Goal: Transaction & Acquisition: Purchase product/service

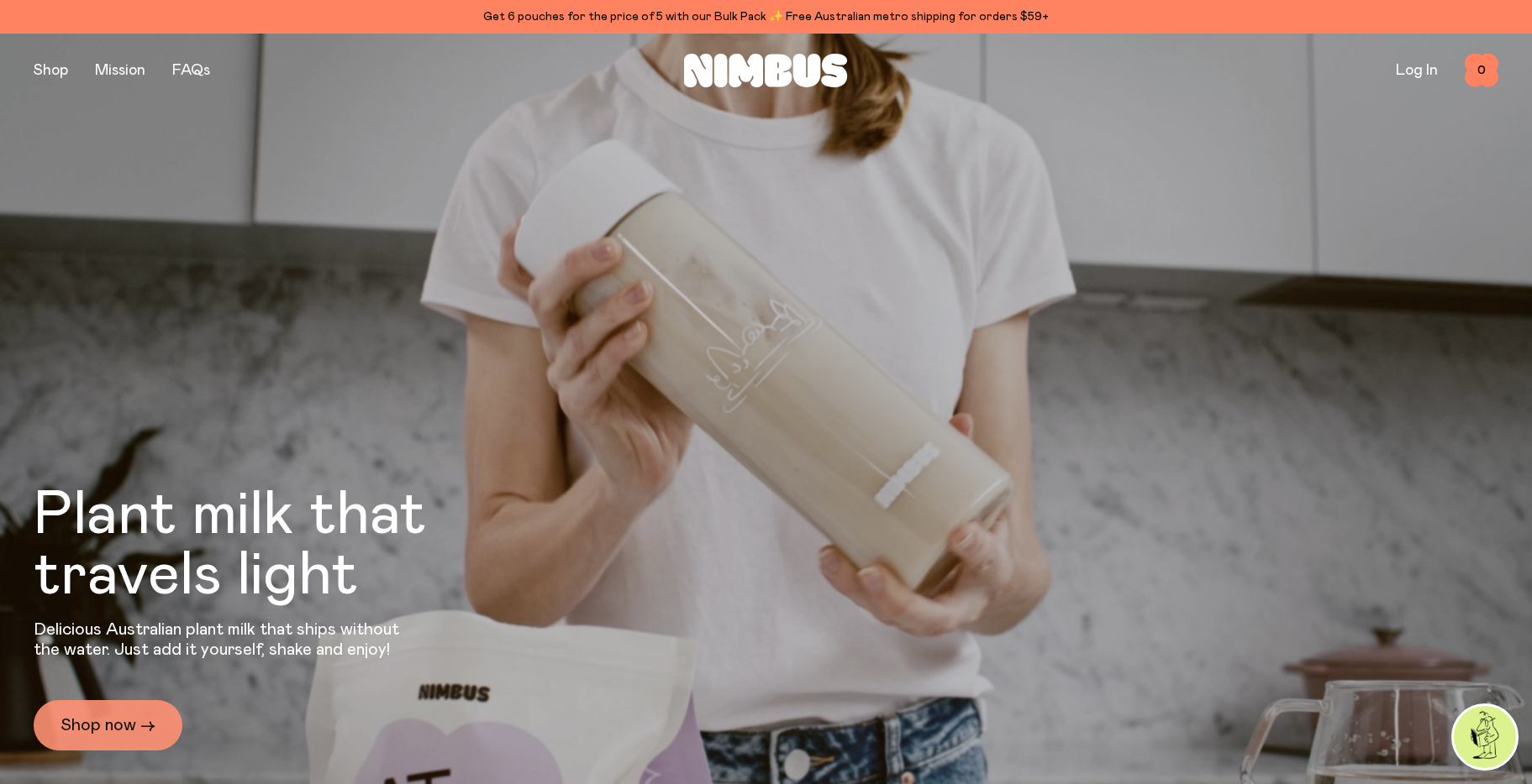
click at [120, 710] on link "Shop now →" at bounding box center [108, 726] width 149 height 51
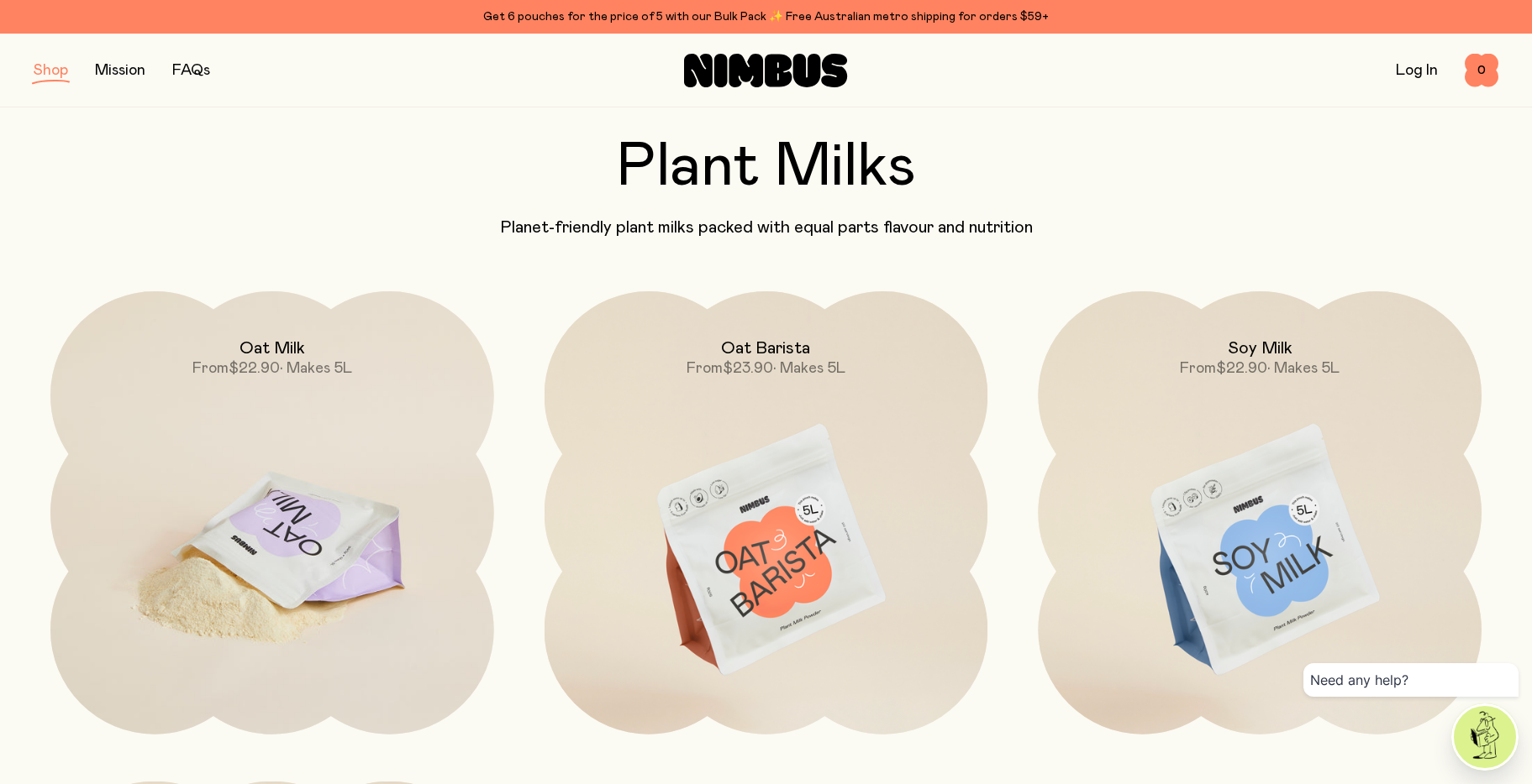
scroll to position [80, 0]
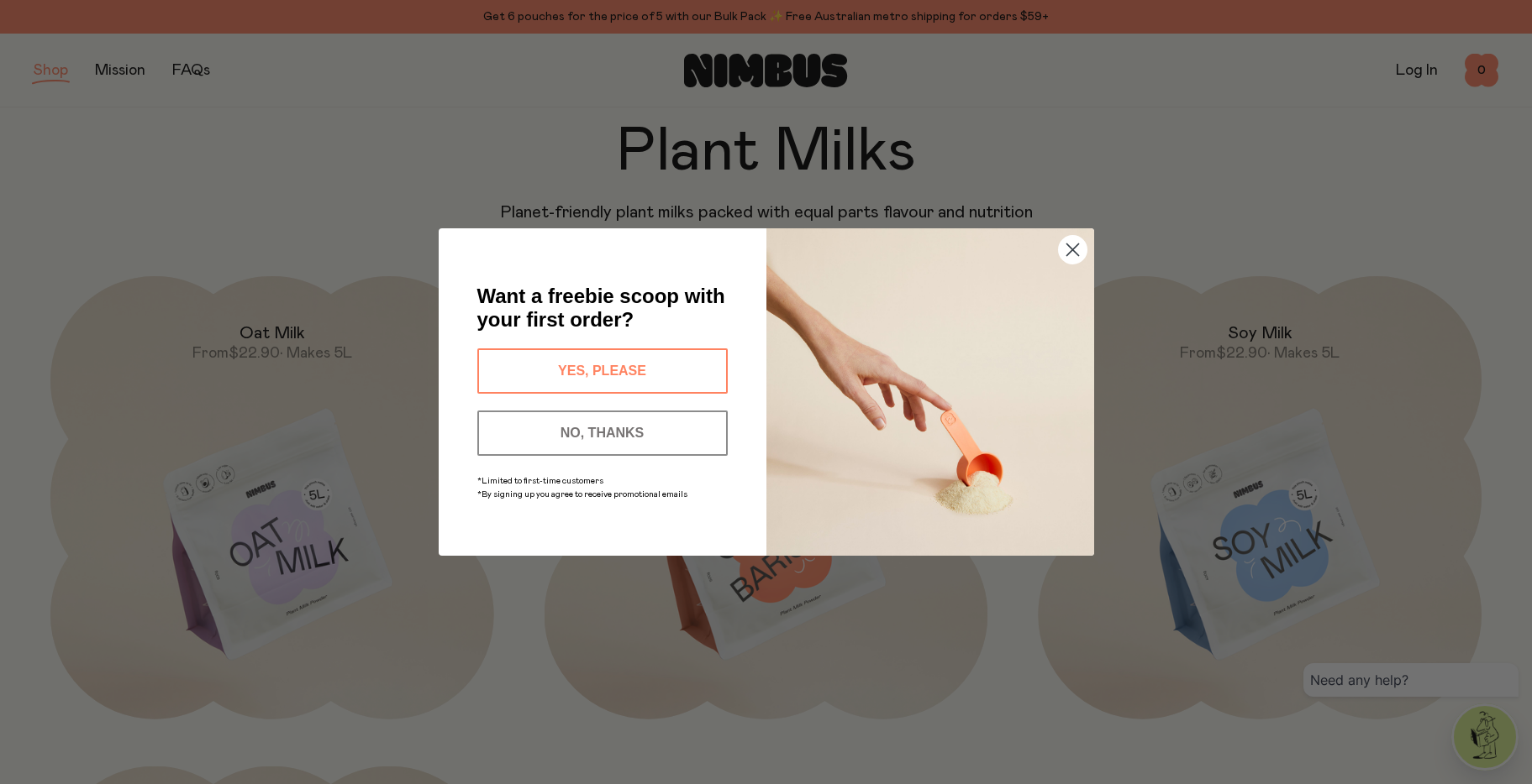
drag, startPoint x: 1075, startPoint y: 248, endPoint x: 918, endPoint y: 294, distance: 163.6
click at [1075, 248] on icon "Close dialog" at bounding box center [1072, 250] width 29 height 29
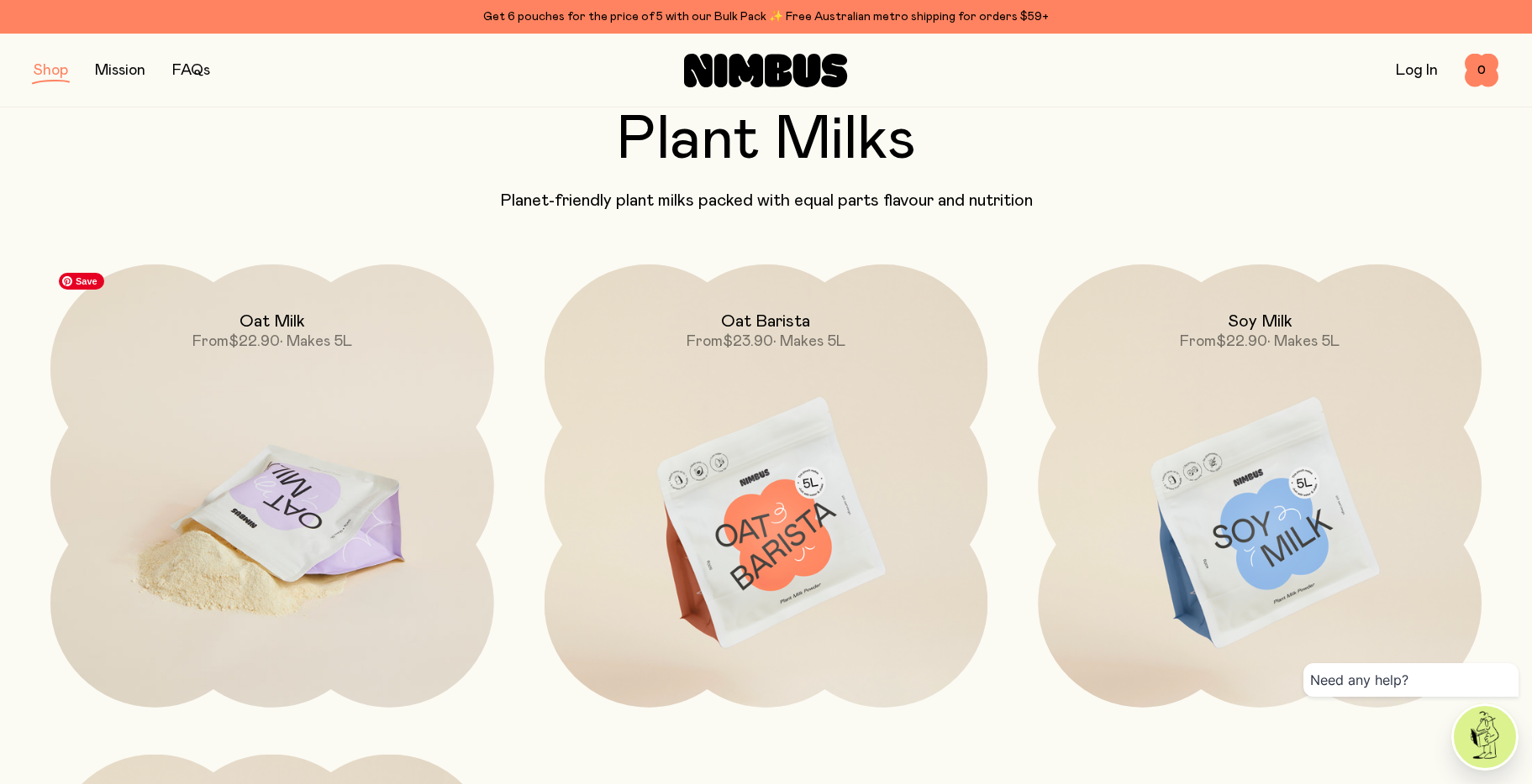
scroll to position [93, 0]
click at [343, 459] on img at bounding box center [272, 524] width 443 height 521
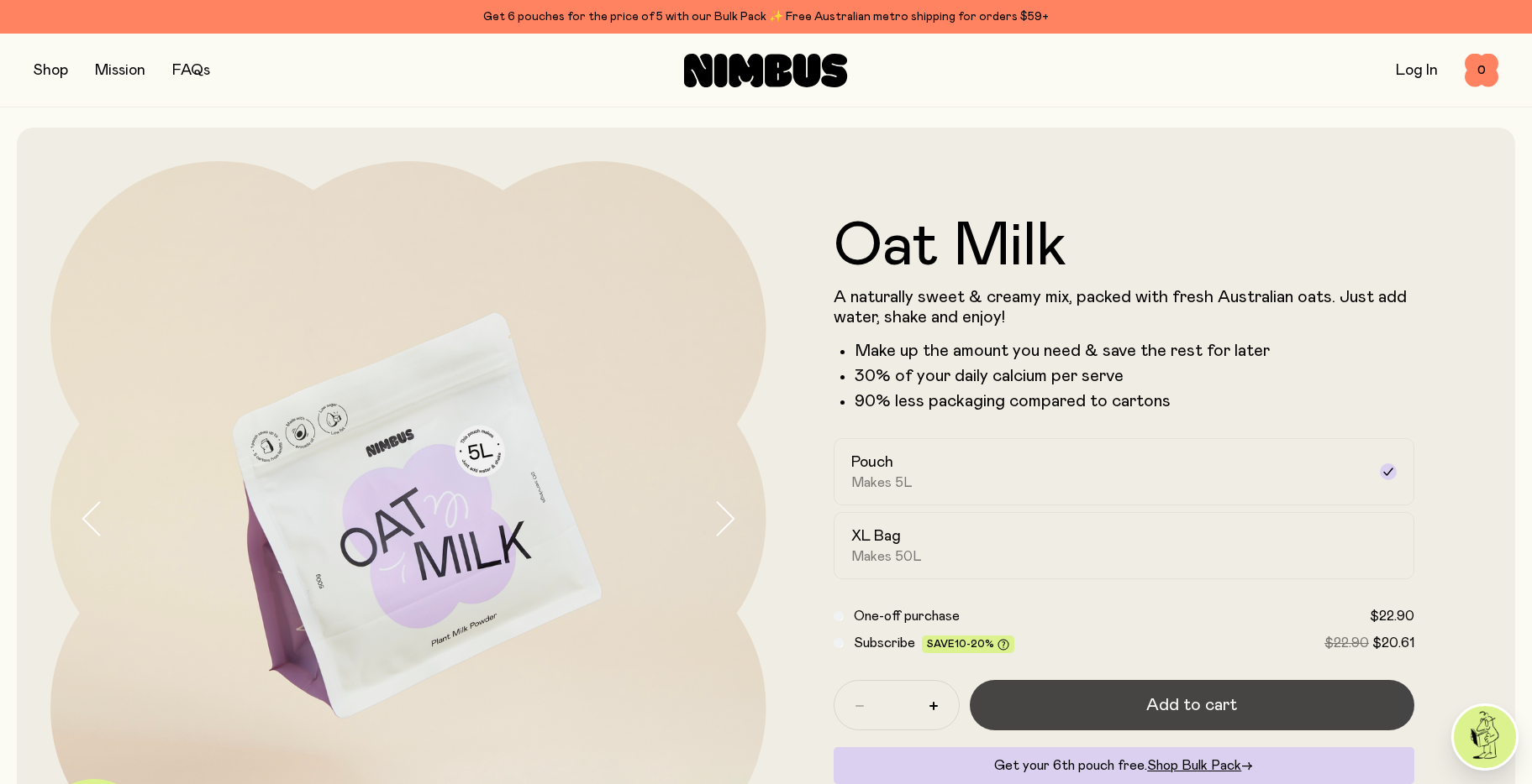
click at [1145, 685] on button "Add to cart" at bounding box center [1193, 705] width 445 height 51
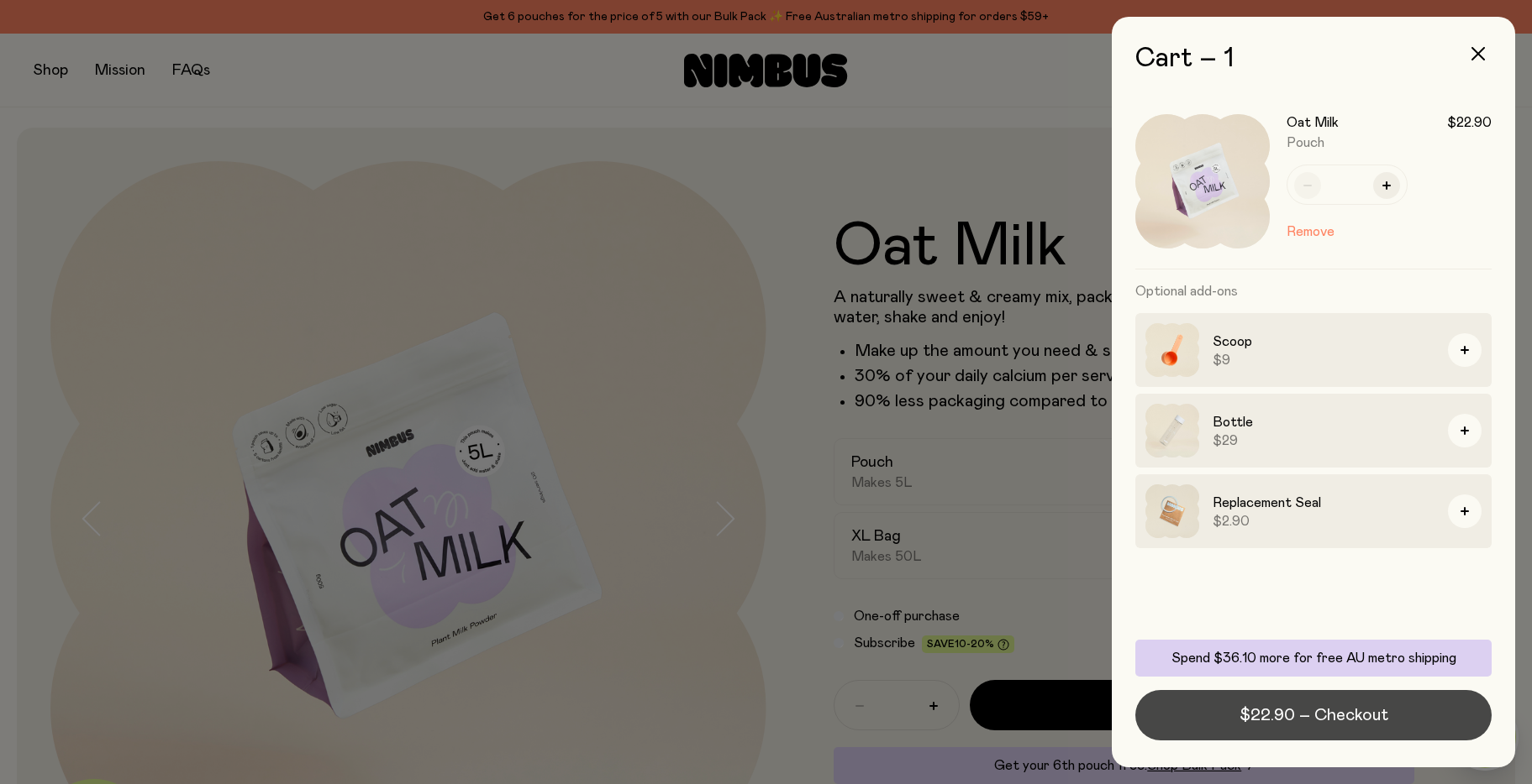
click at [1305, 710] on span "$22.90 – Checkout" at bounding box center [1313, 715] width 149 height 23
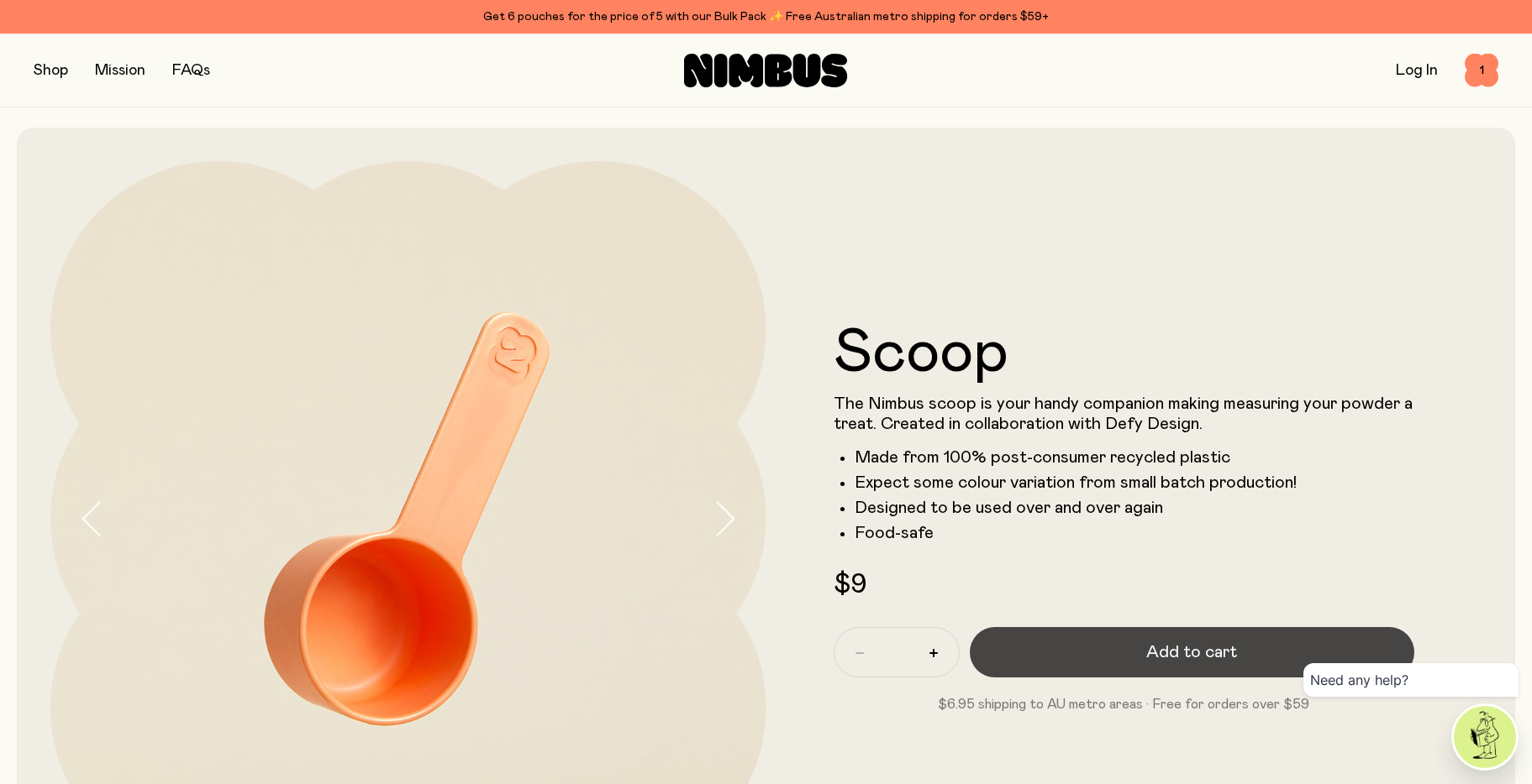
click at [1169, 643] on span "Add to cart" at bounding box center [1191, 653] width 90 height 23
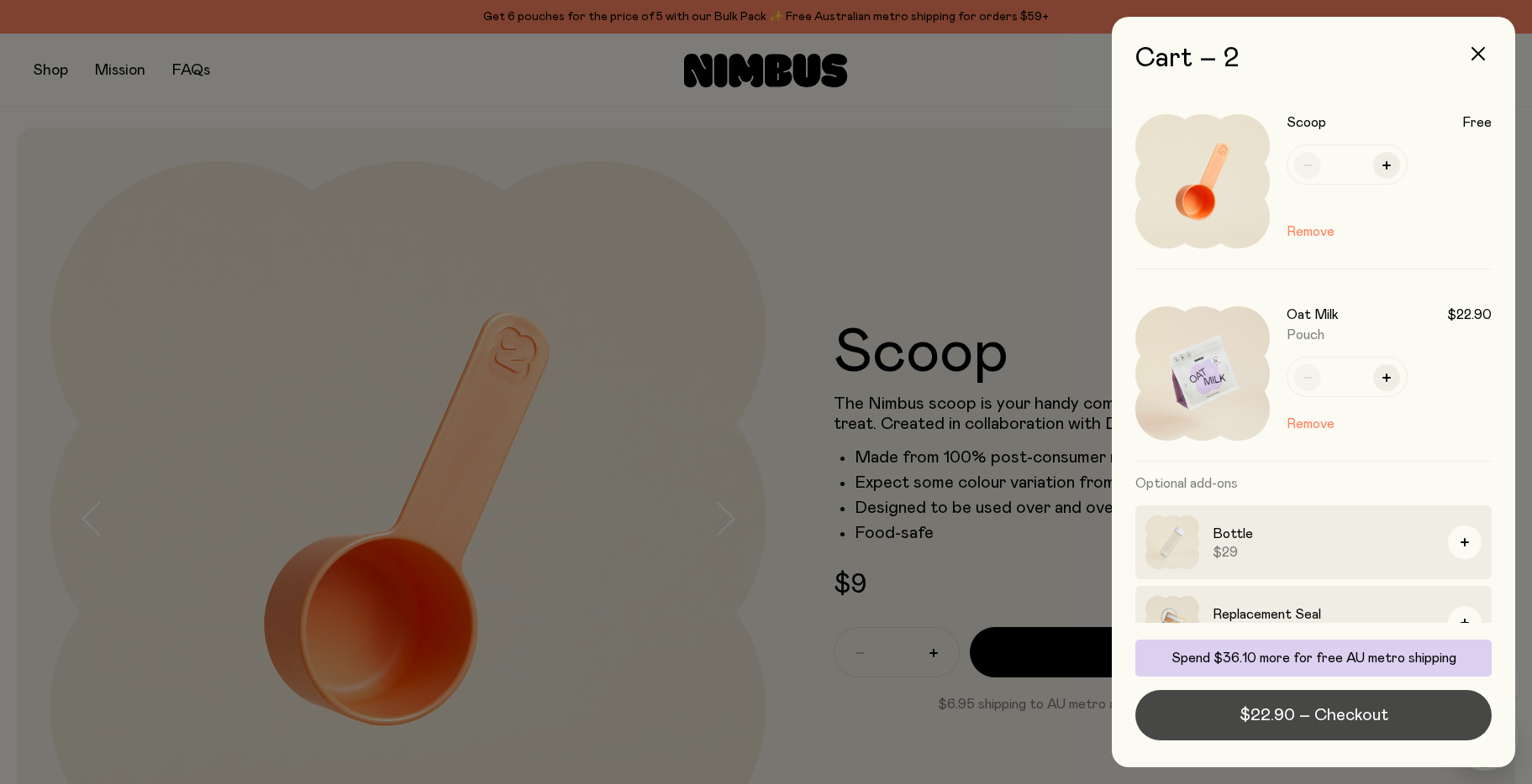
click at [1351, 711] on span "$22.90 – Checkout" at bounding box center [1313, 715] width 149 height 23
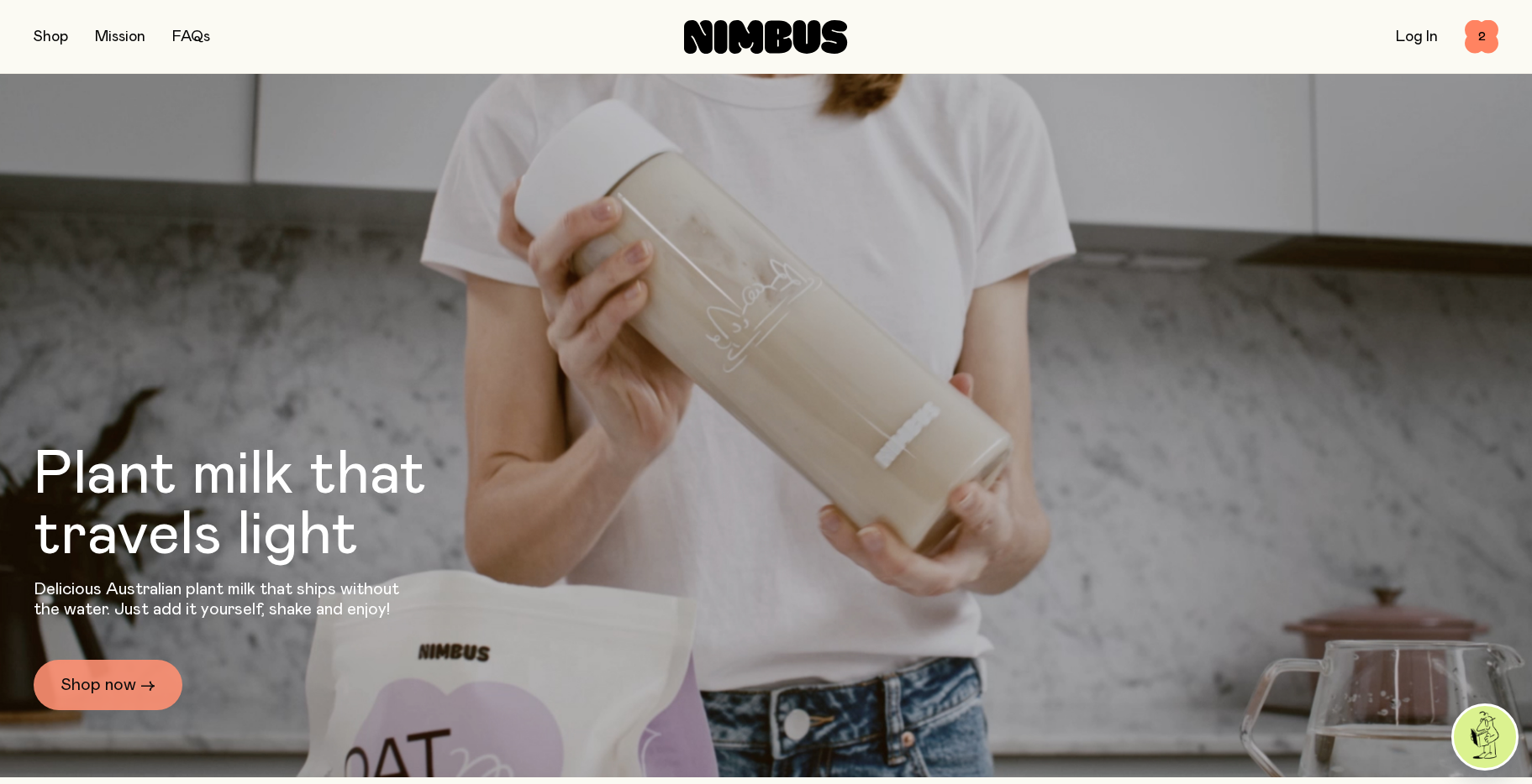
click at [124, 686] on link "Shop now →" at bounding box center [108, 686] width 149 height 51
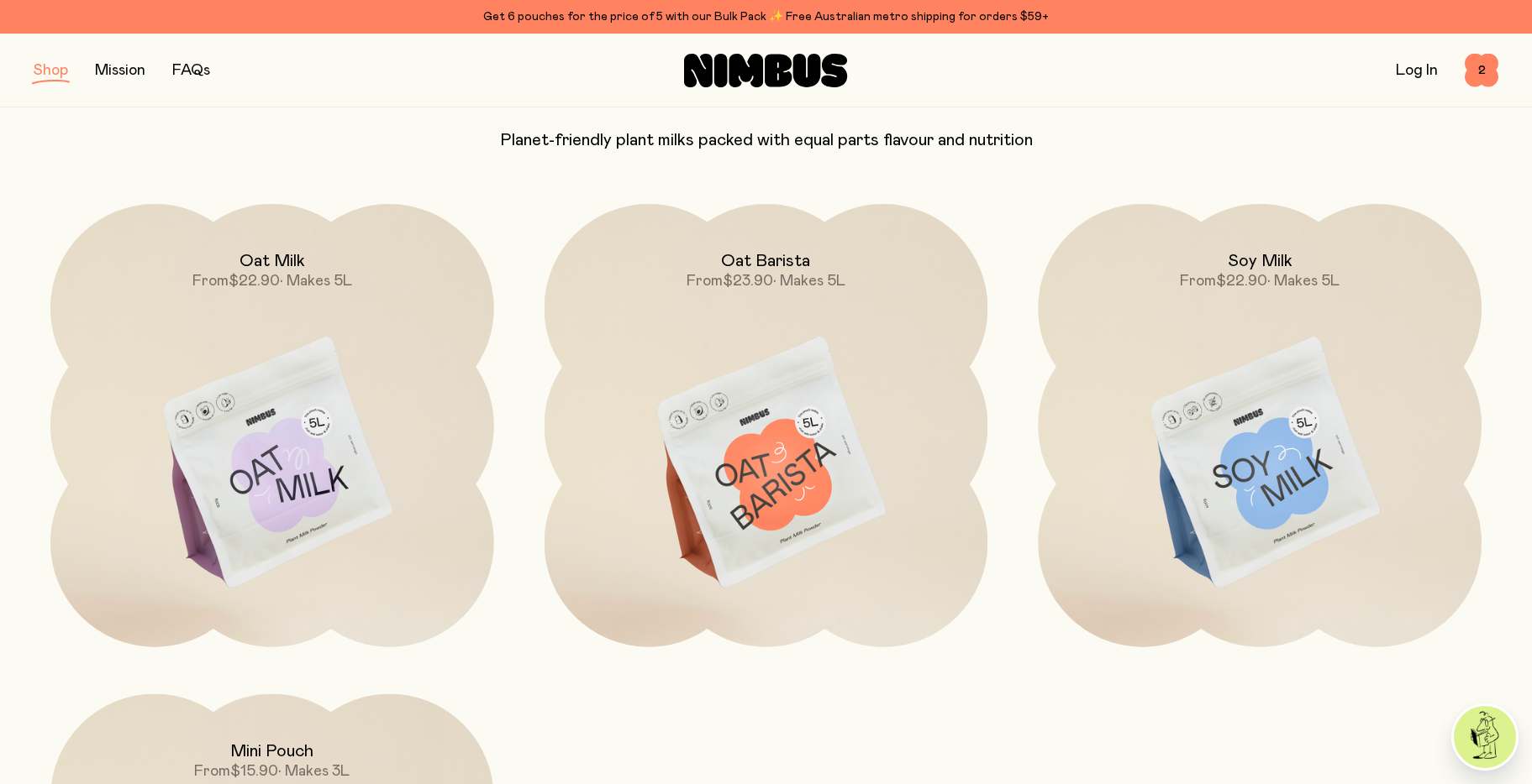
scroll to position [148, 0]
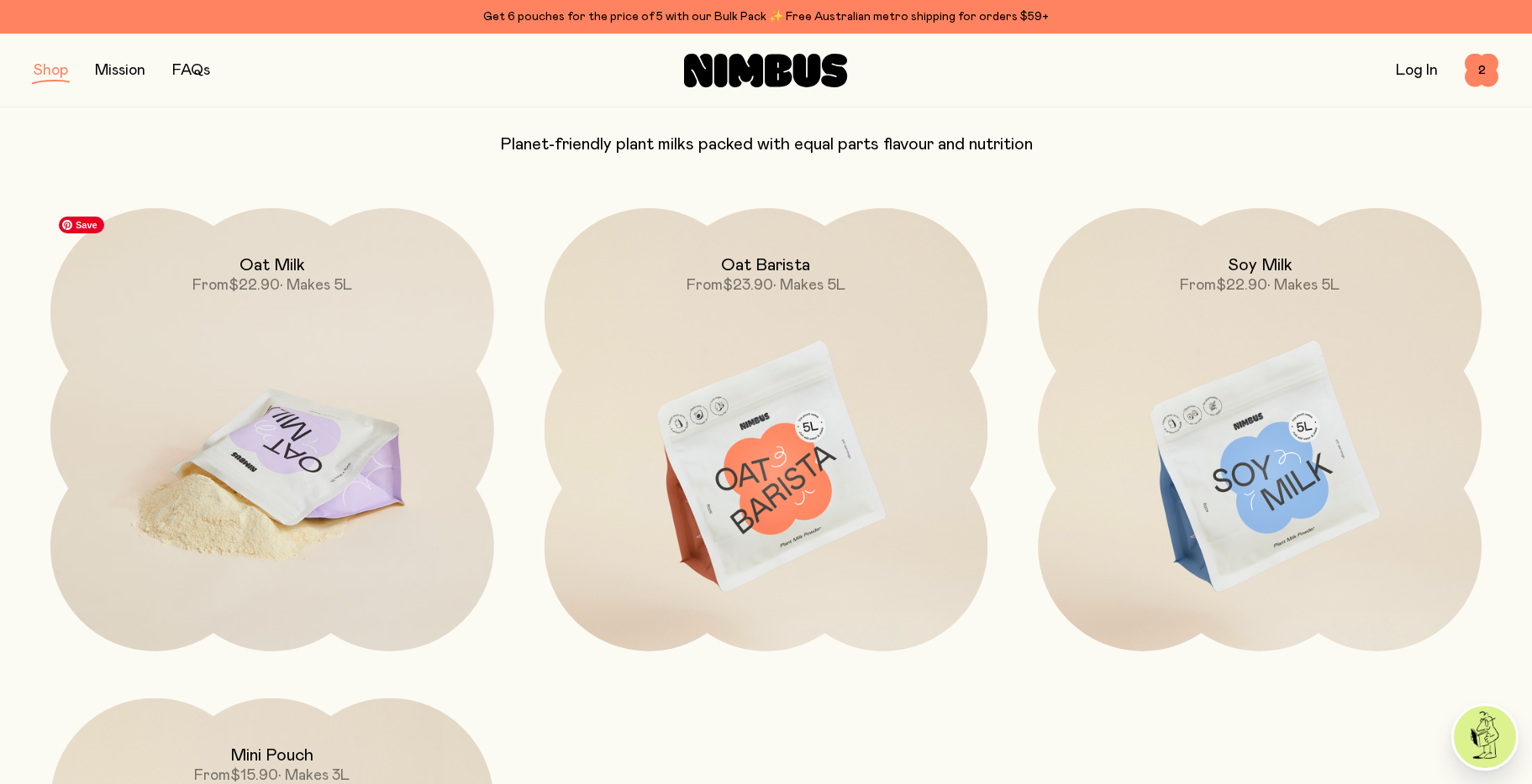
click at [412, 382] on img at bounding box center [272, 468] width 443 height 521
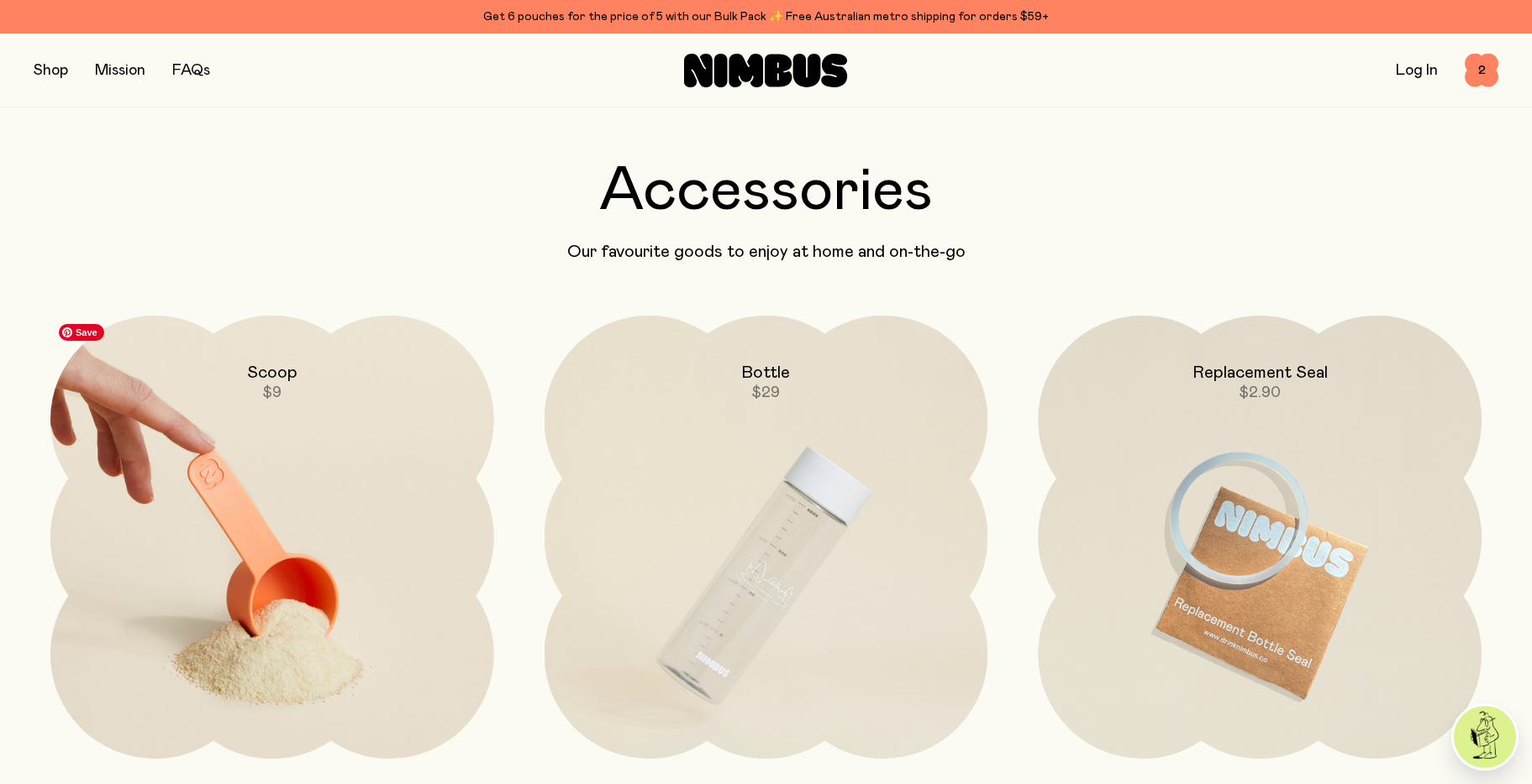
scroll to position [4071, 0]
